Goal: Navigation & Orientation: Find specific page/section

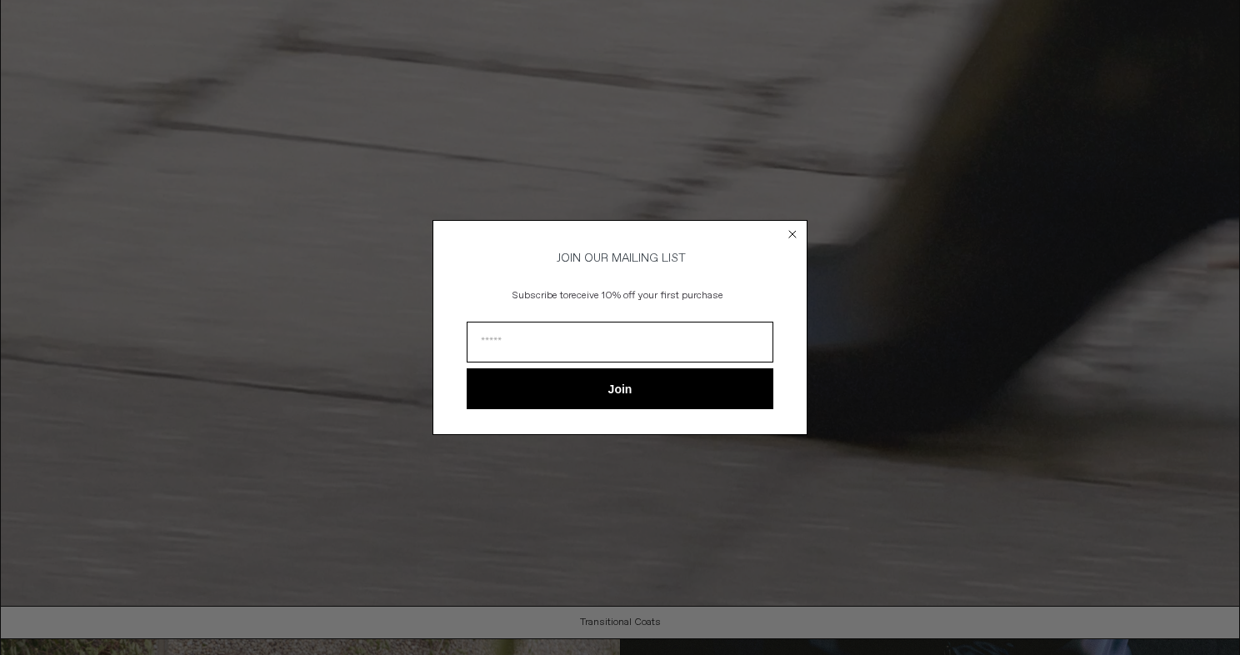
click at [787, 228] on circle "Close dialog" at bounding box center [793, 234] width 16 height 16
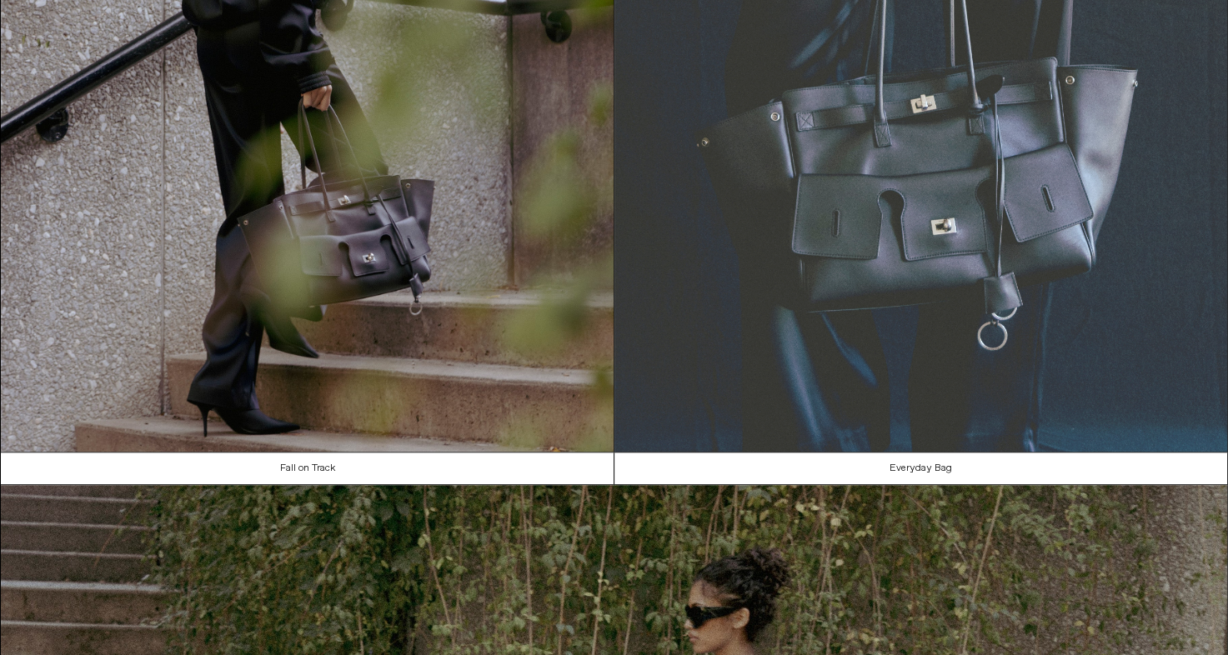
scroll to position [1132, 0]
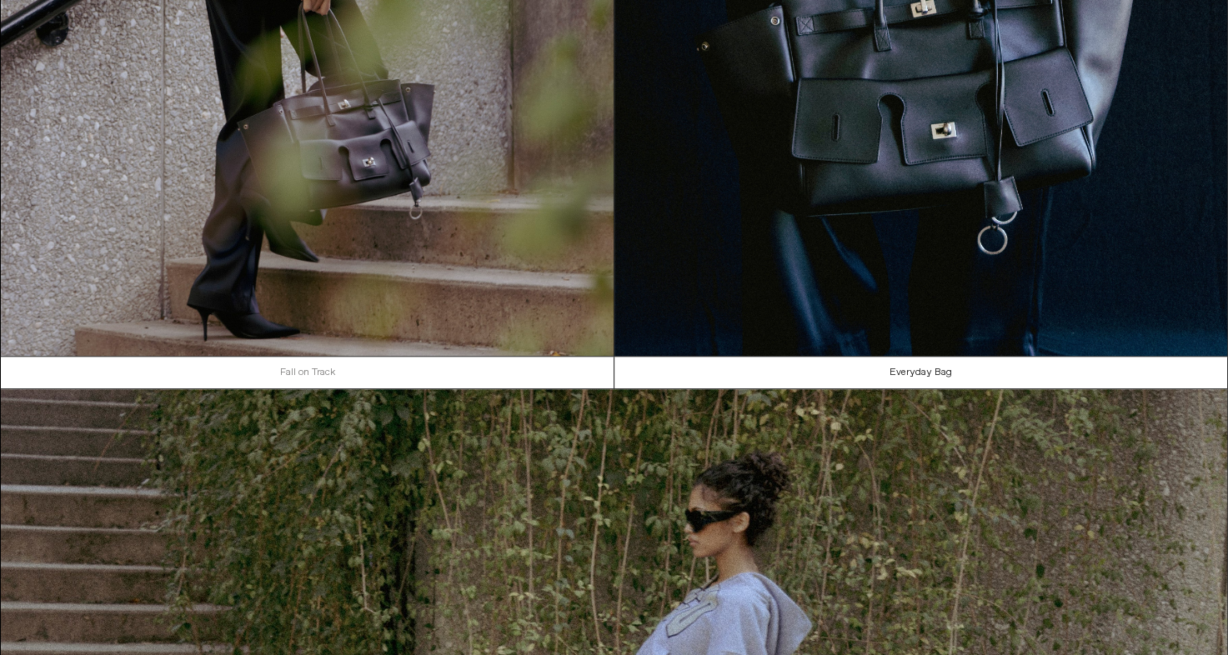
click at [307, 388] on link "Fall on Track" at bounding box center [308, 373] width 614 height 32
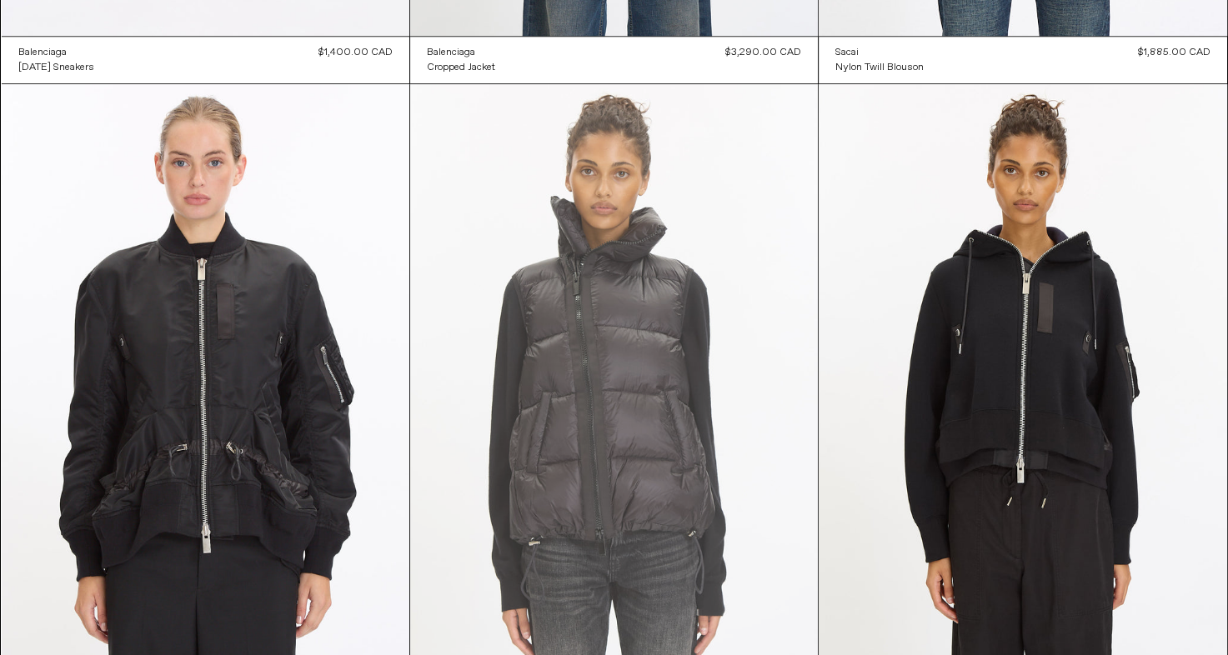
scroll to position [1501, 0]
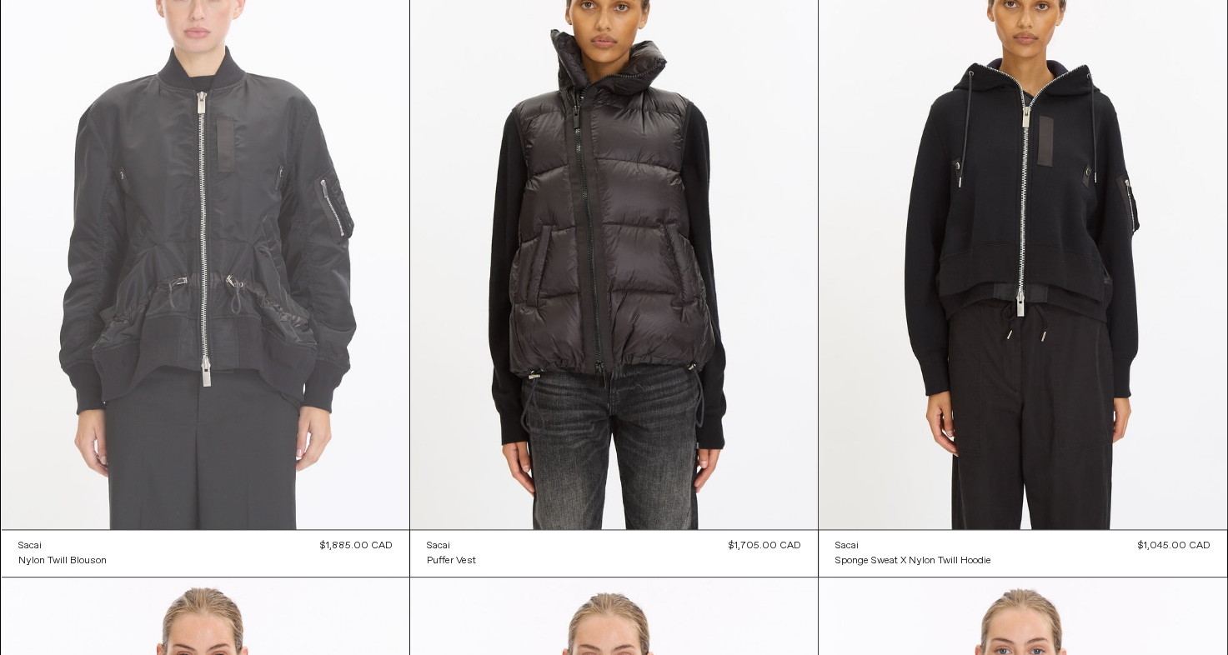
click at [197, 333] on at bounding box center [206, 223] width 408 height 612
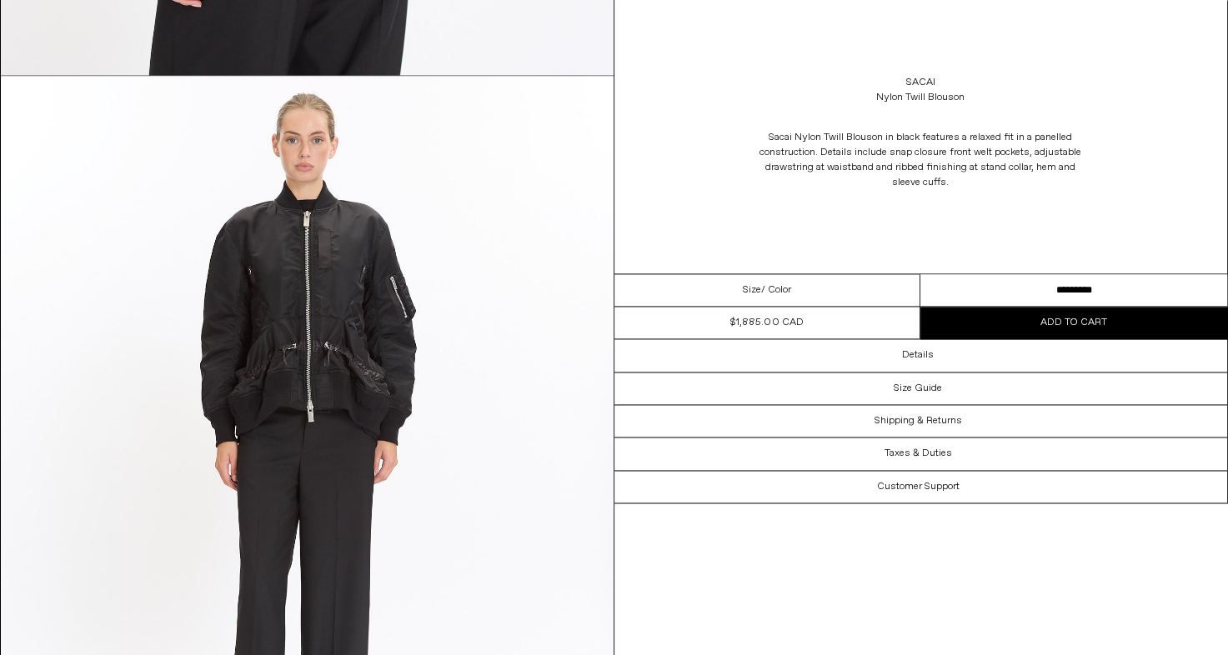
scroll to position [2418, 0]
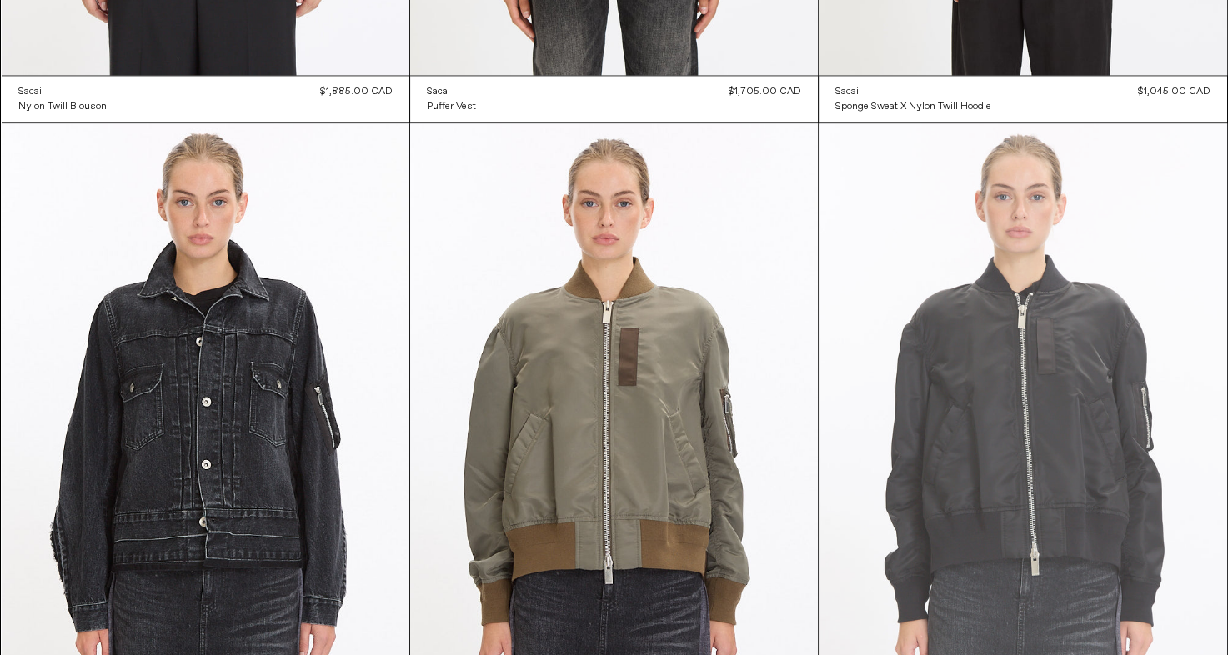
scroll to position [2084, 0]
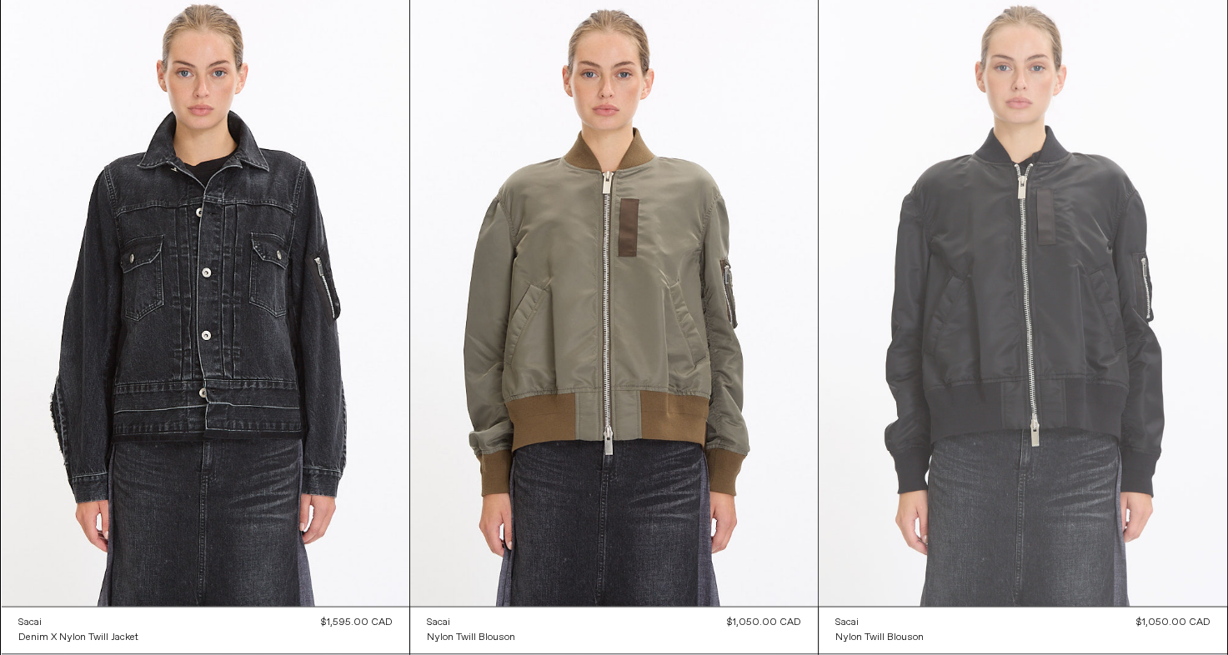
click at [1029, 335] on at bounding box center [1023, 300] width 408 height 612
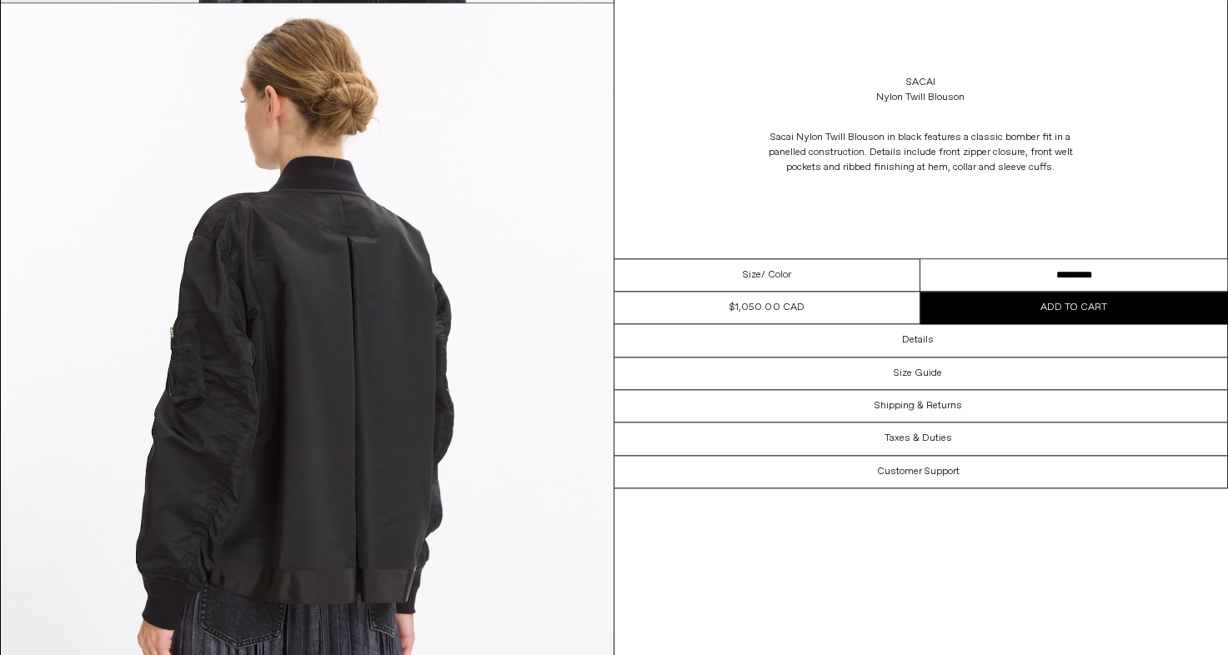
scroll to position [1667, 0]
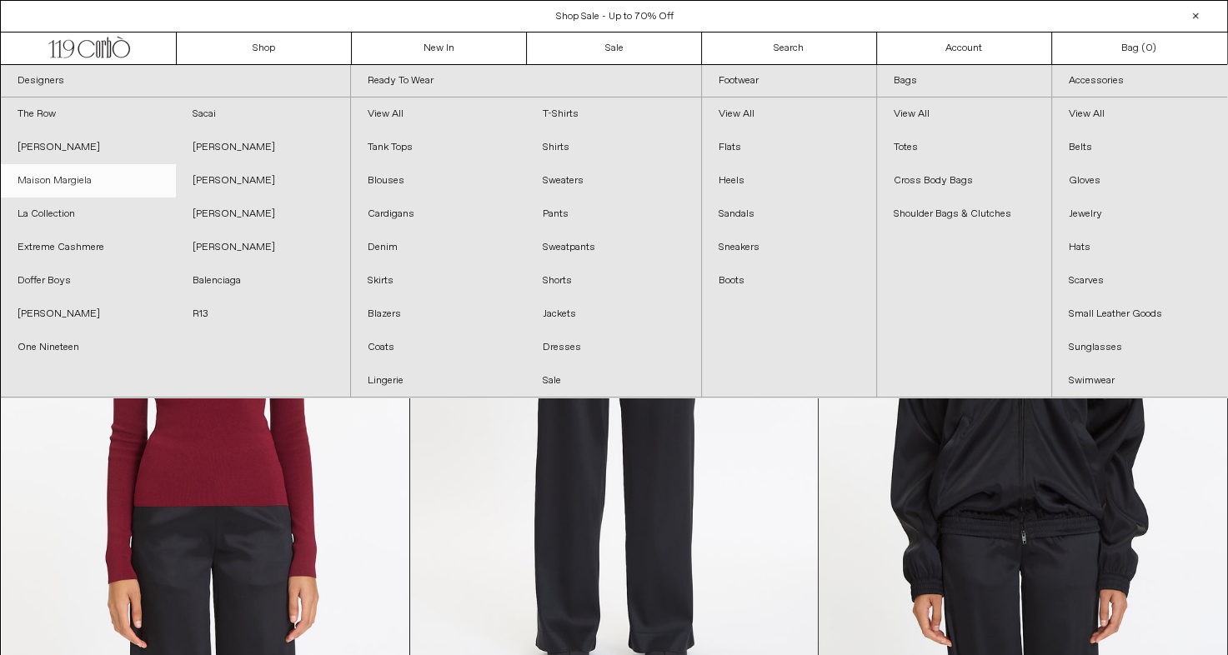
click at [125, 183] on link "Maison Margiela" at bounding box center [88, 180] width 175 height 33
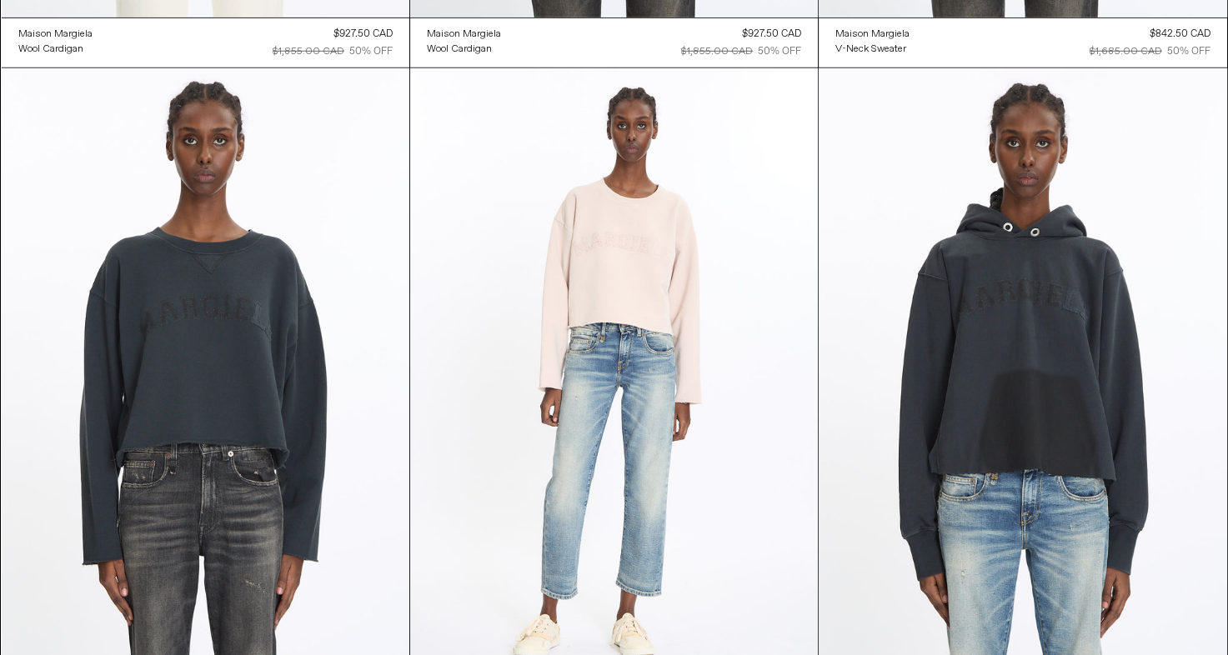
scroll to position [4841, 0]
